Goal: Information Seeking & Learning: Find specific fact

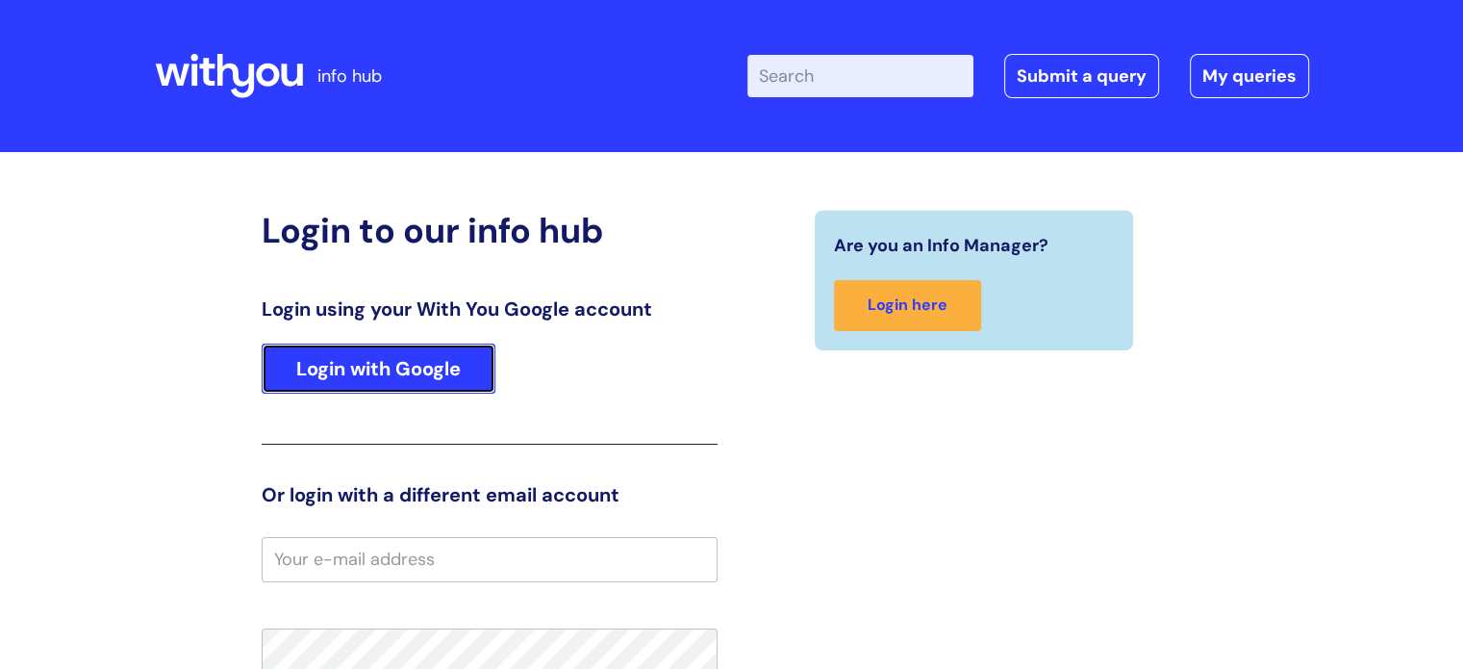
click at [341, 369] on link "Login with Google" at bounding box center [379, 368] width 234 height 50
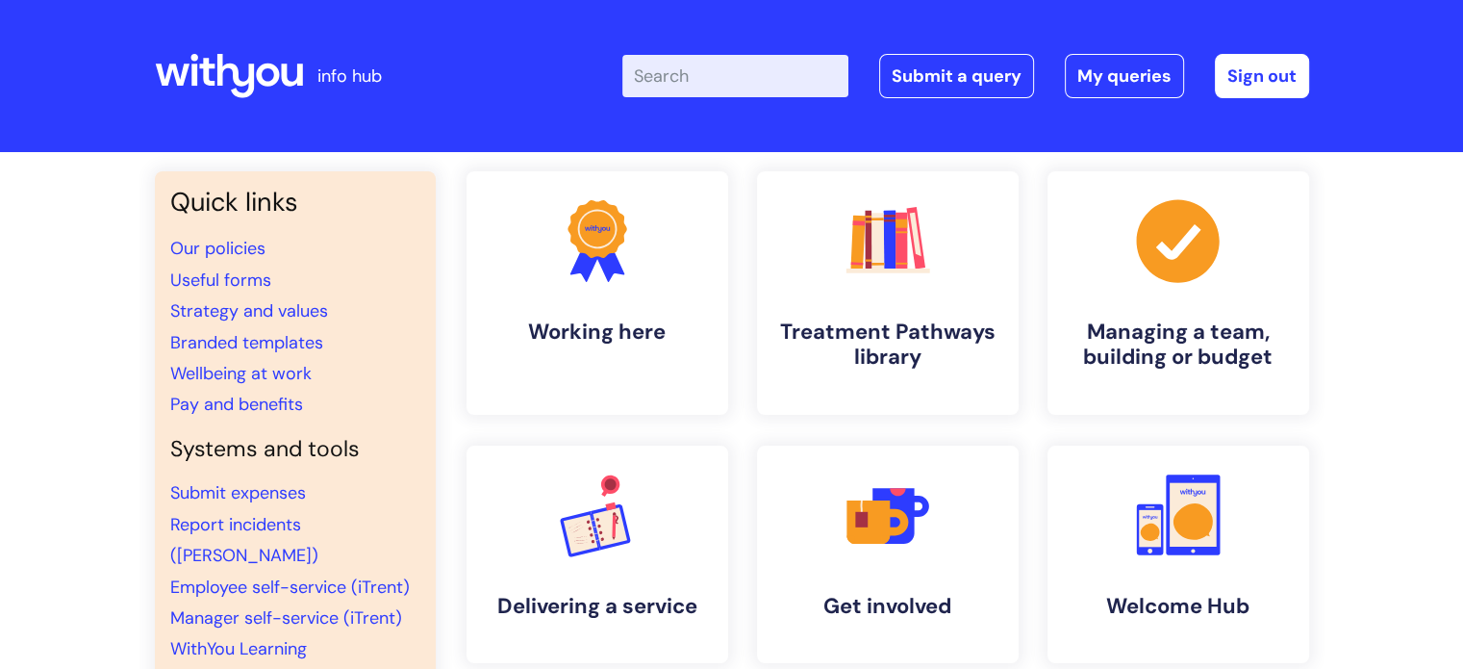
click at [747, 74] on input "Enter your search term here..." at bounding box center [735, 76] width 226 height 42
click at [710, 80] on input "Enter your search term here..." at bounding box center [735, 76] width 226 height 42
click at [789, 86] on input "Enter your search term here..." at bounding box center [735, 76] width 226 height 42
type input "hs04"
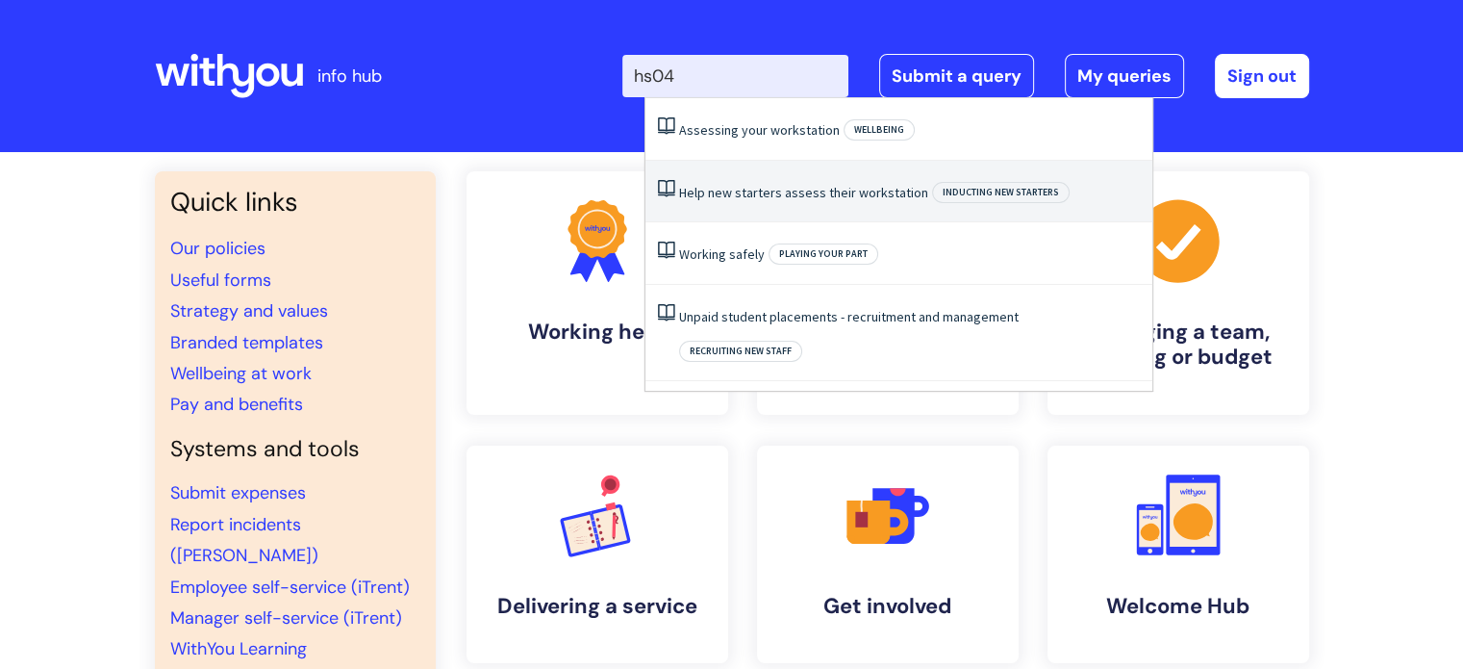
click at [772, 176] on li "Help new starters assess their workstation Inducting new starters" at bounding box center [898, 192] width 507 height 63
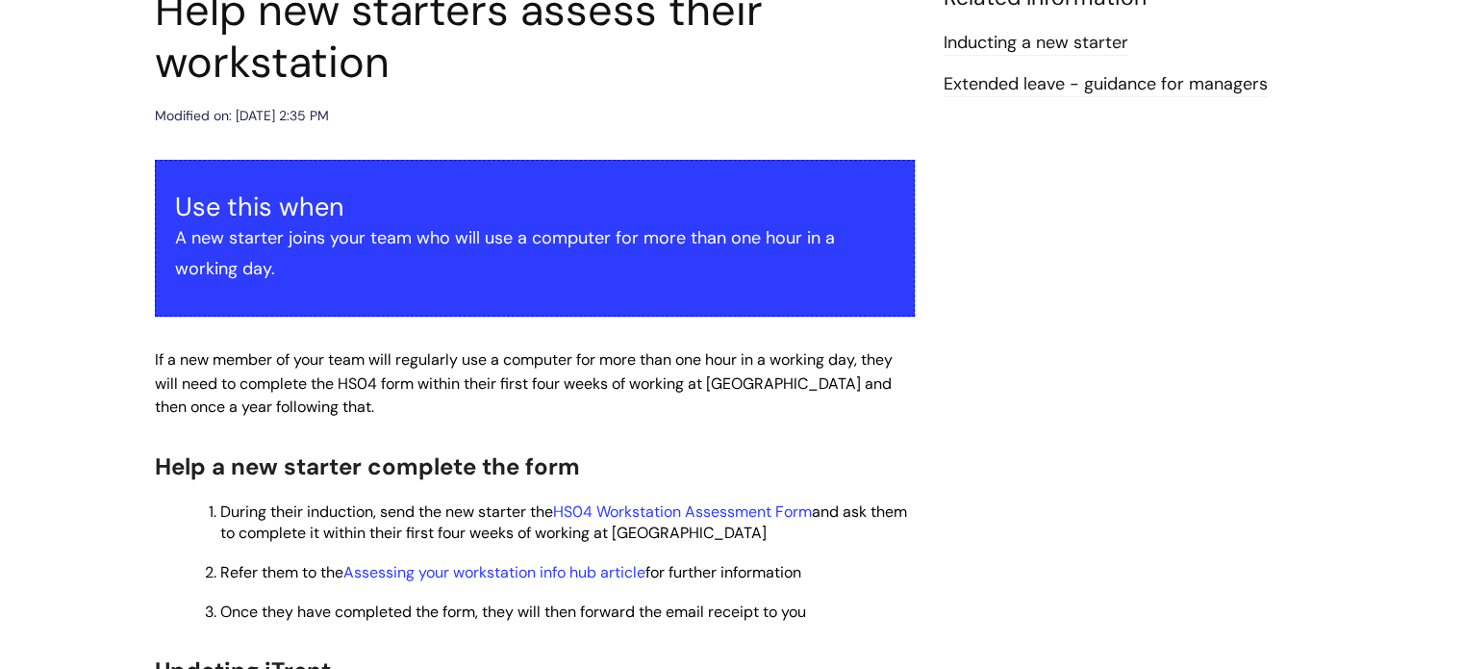
scroll to position [302, 0]
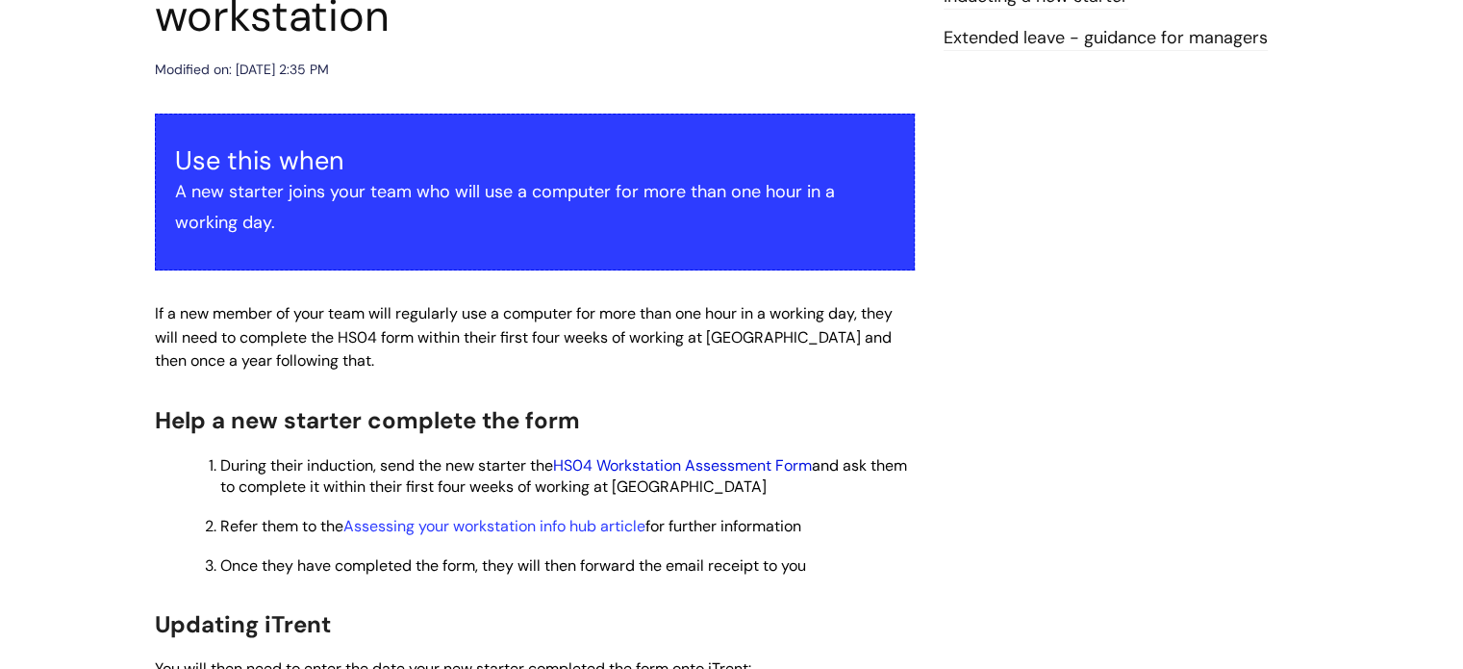
click at [639, 466] on link "HS04 Workstation Assessment Form" at bounding box center [682, 465] width 259 height 20
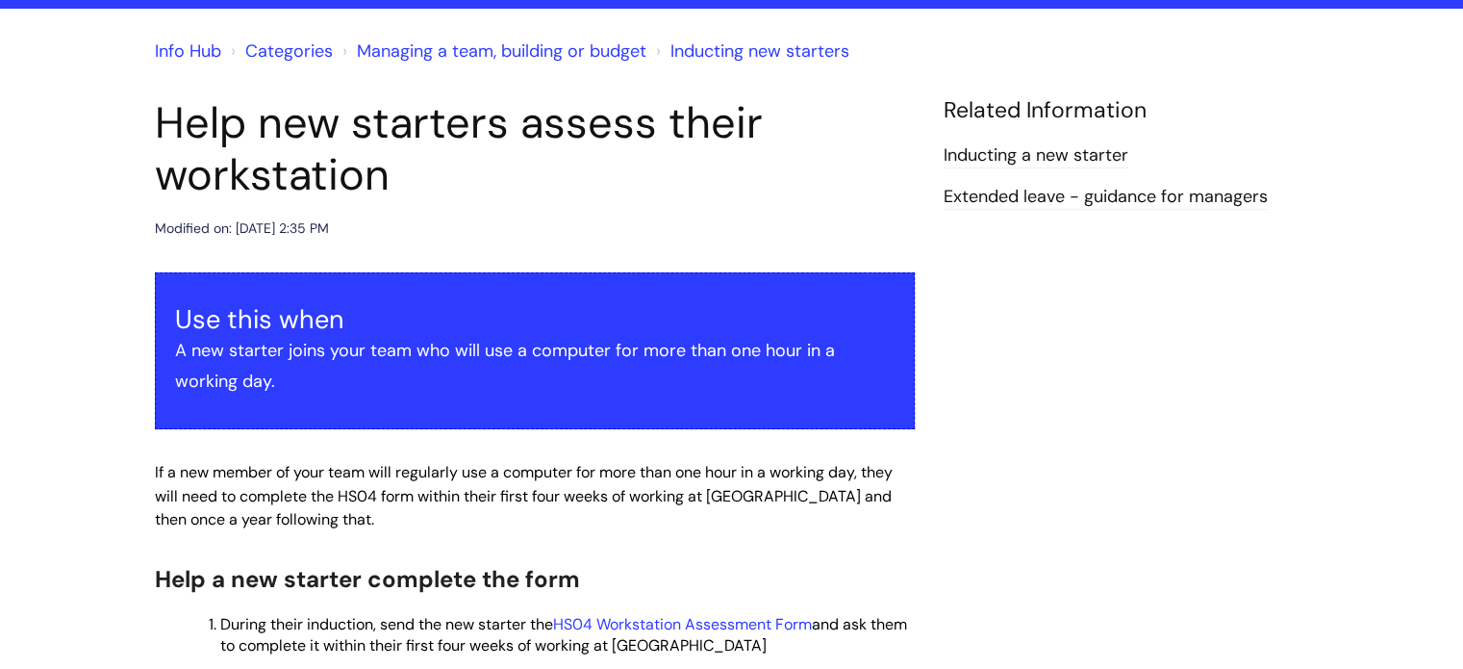
scroll to position [128, 0]
